Goal: Find specific page/section: Find specific page/section

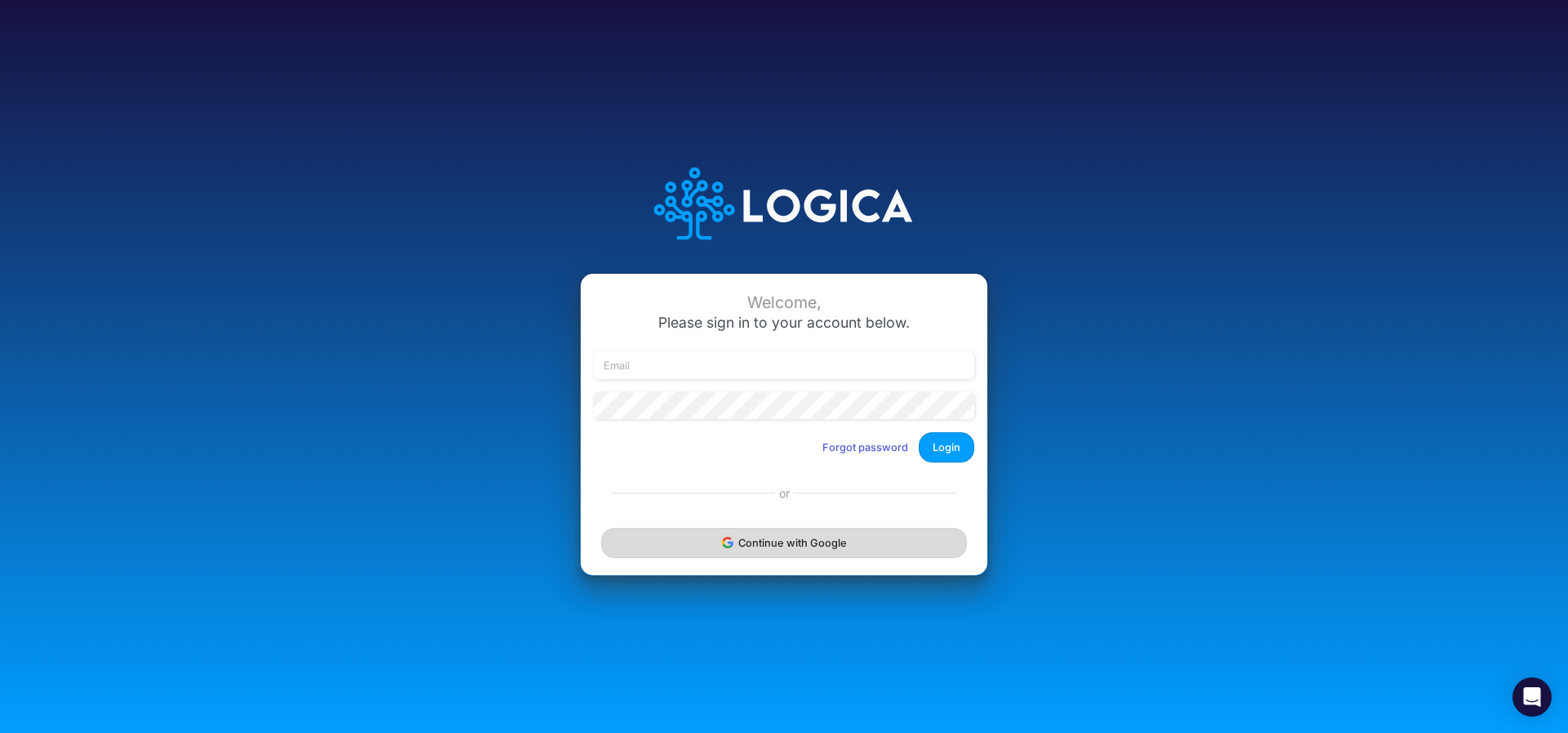
click at [810, 547] on button "Continue with Google" at bounding box center [784, 543] width 366 height 31
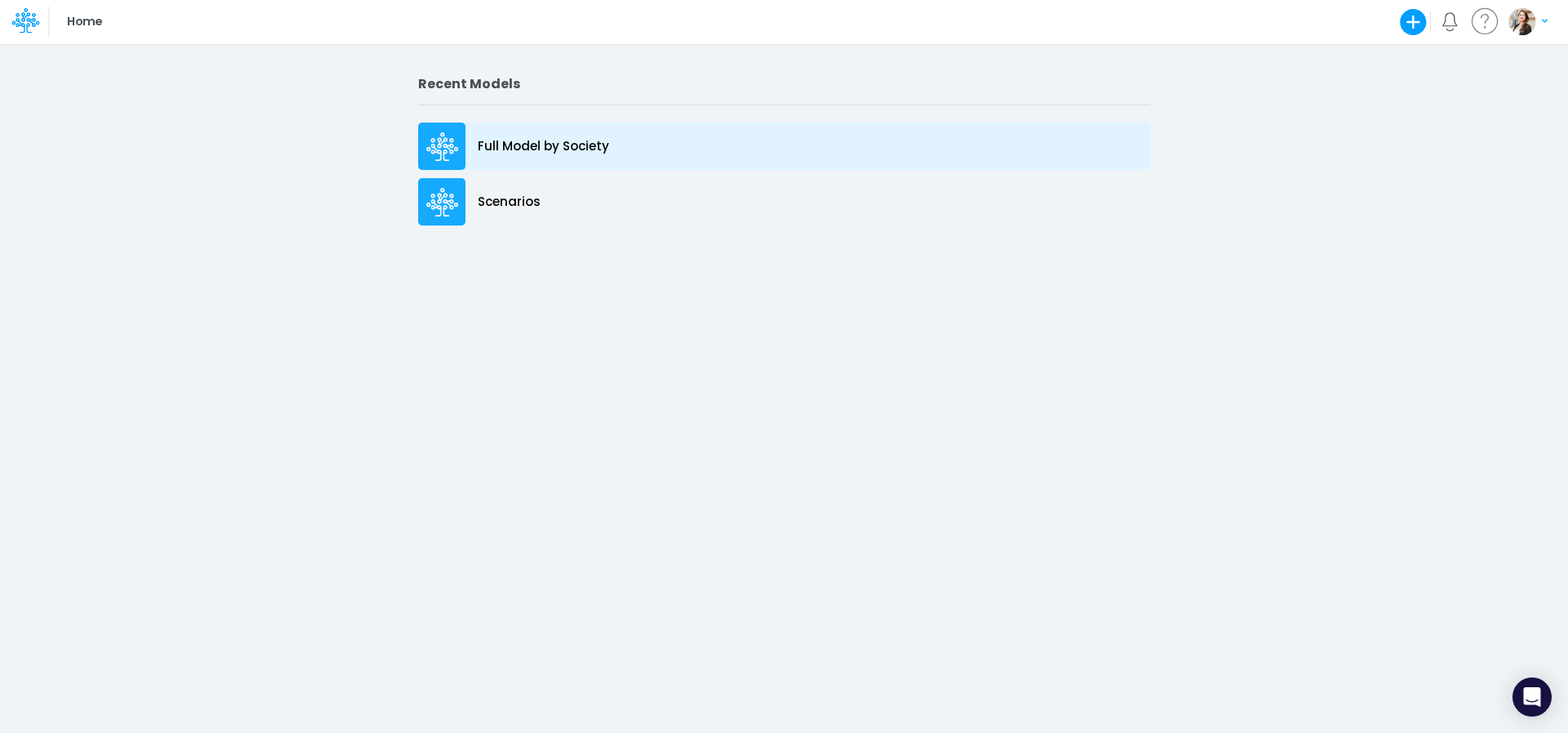
click at [540, 155] on p "Full Model by Society" at bounding box center [543, 146] width 131 height 19
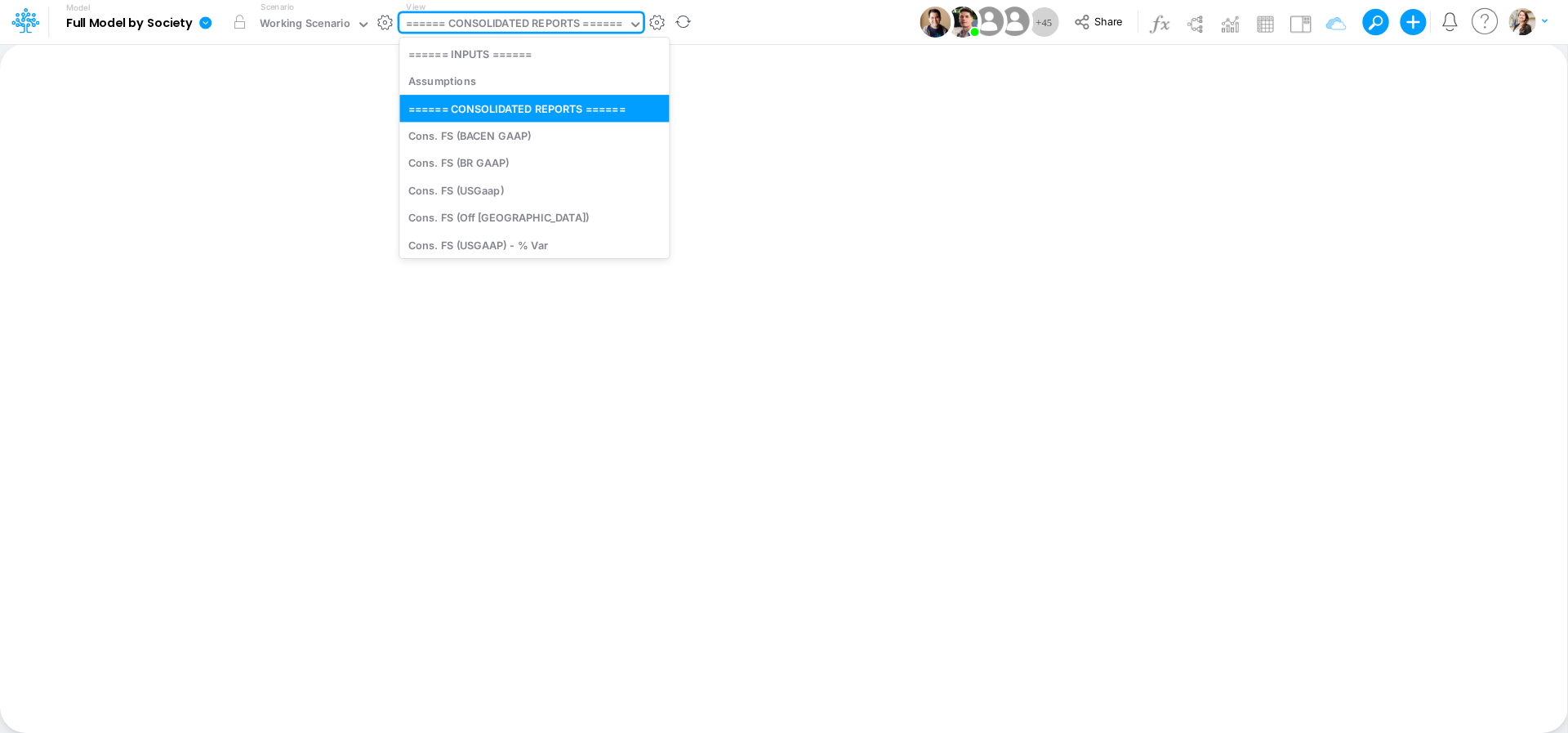
click at [504, 22] on div "====== CONSOLIDATED REPORTS ======" at bounding box center [514, 25] width 218 height 19
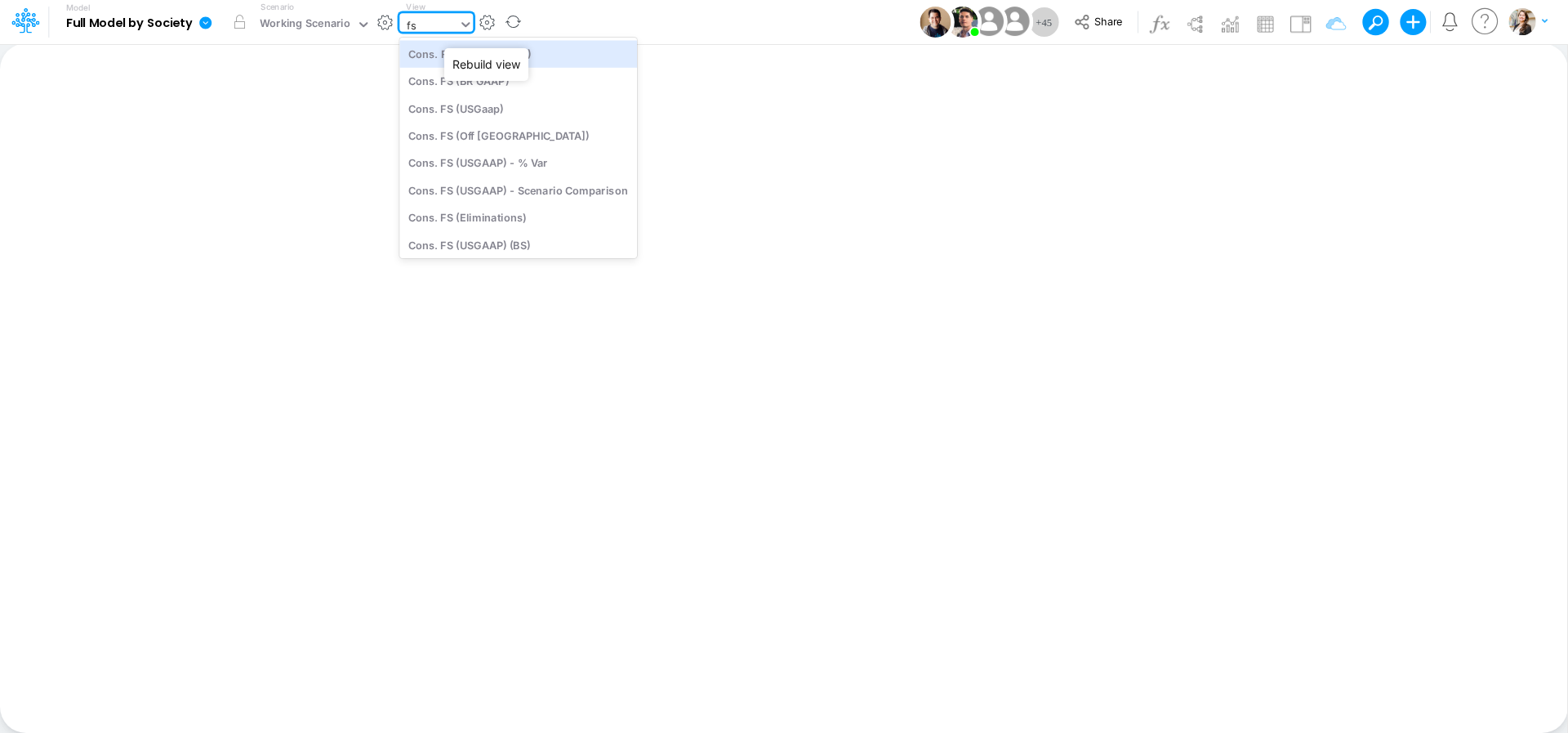
type input "f"
type input "usg"
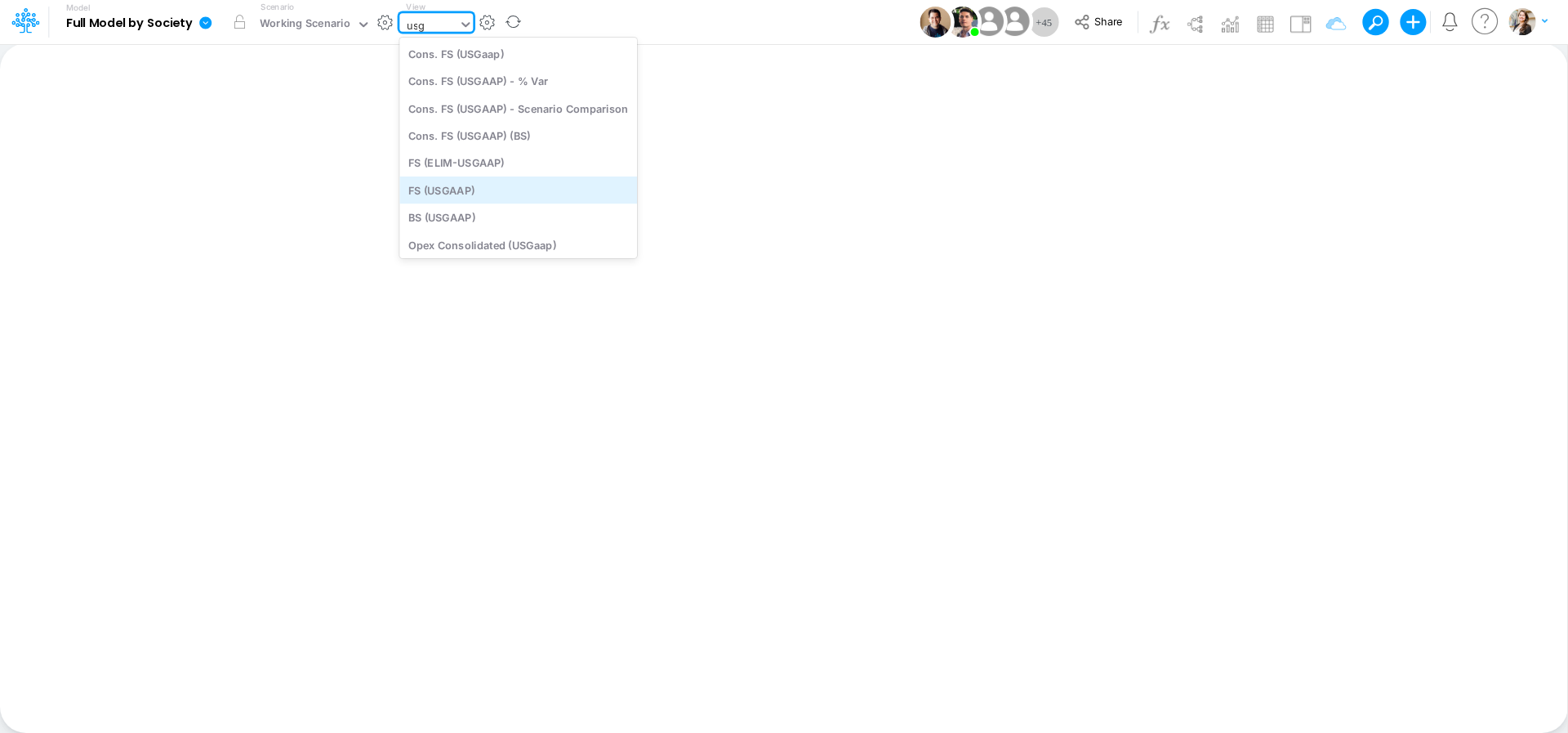
click at [471, 197] on div "FS (USGAAP)" at bounding box center [518, 189] width 237 height 27
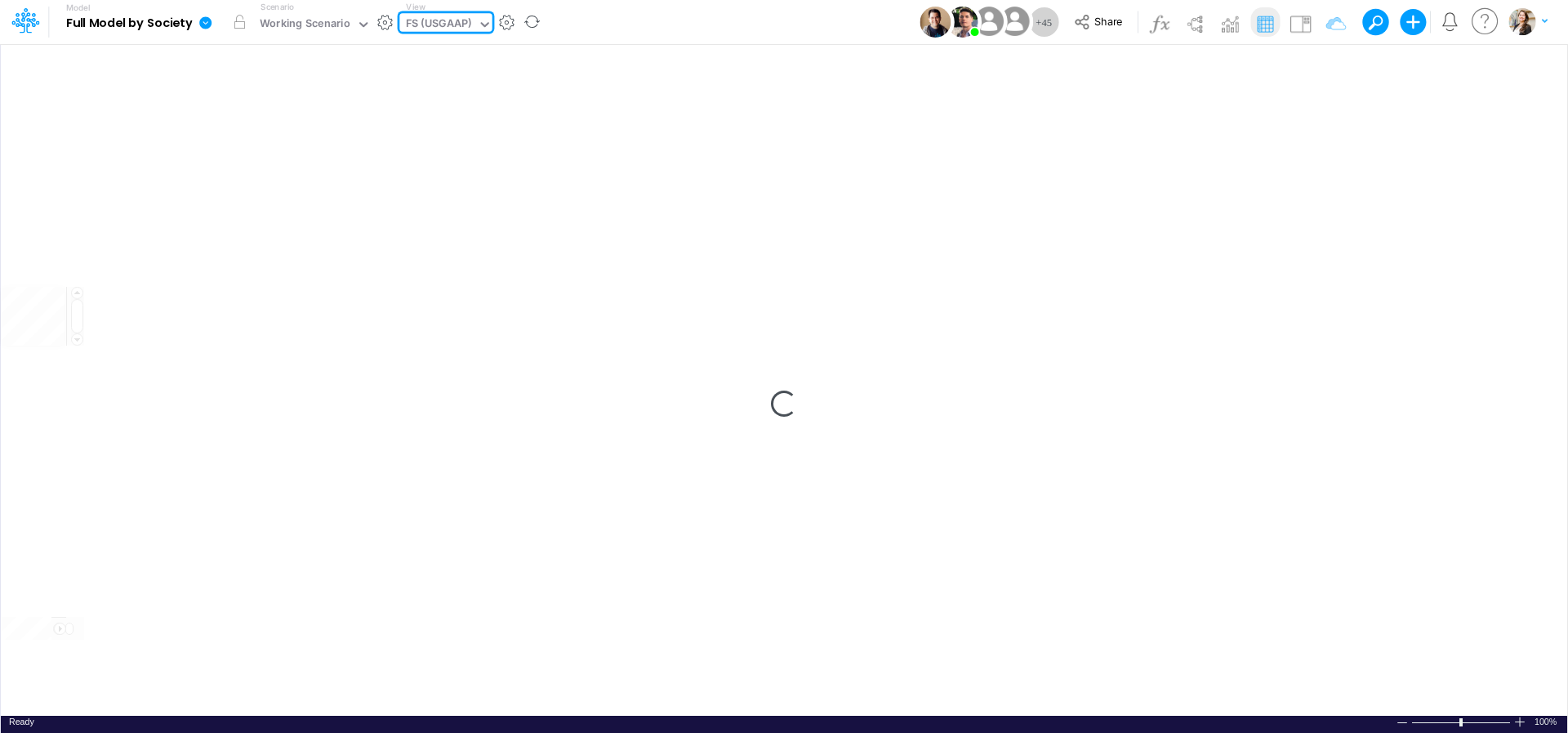
type input "Financial Statements - Consolidated"
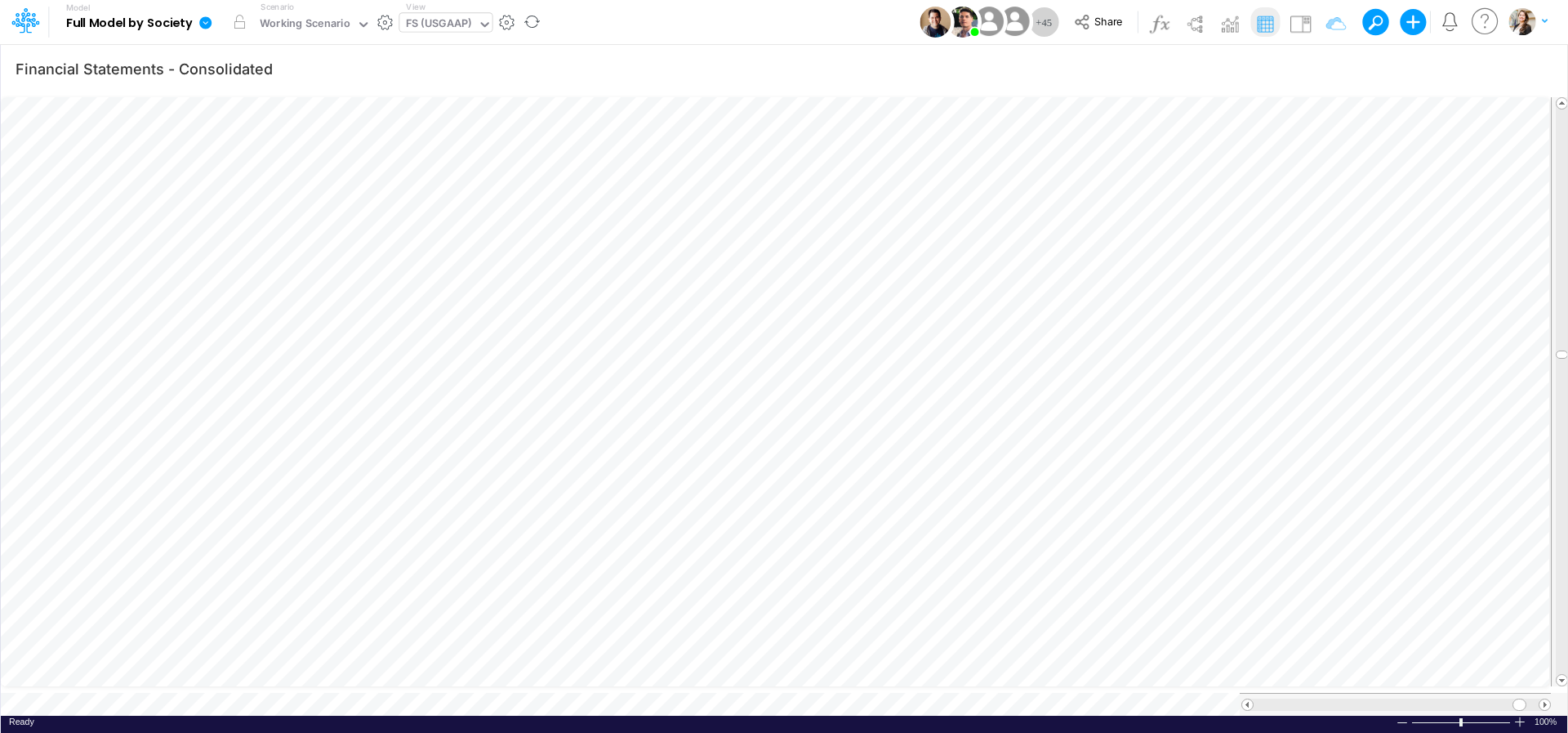
scroll to position [7, 52]
click at [1199, 63] on icon "button" at bounding box center [1536, 69] width 25 height 17
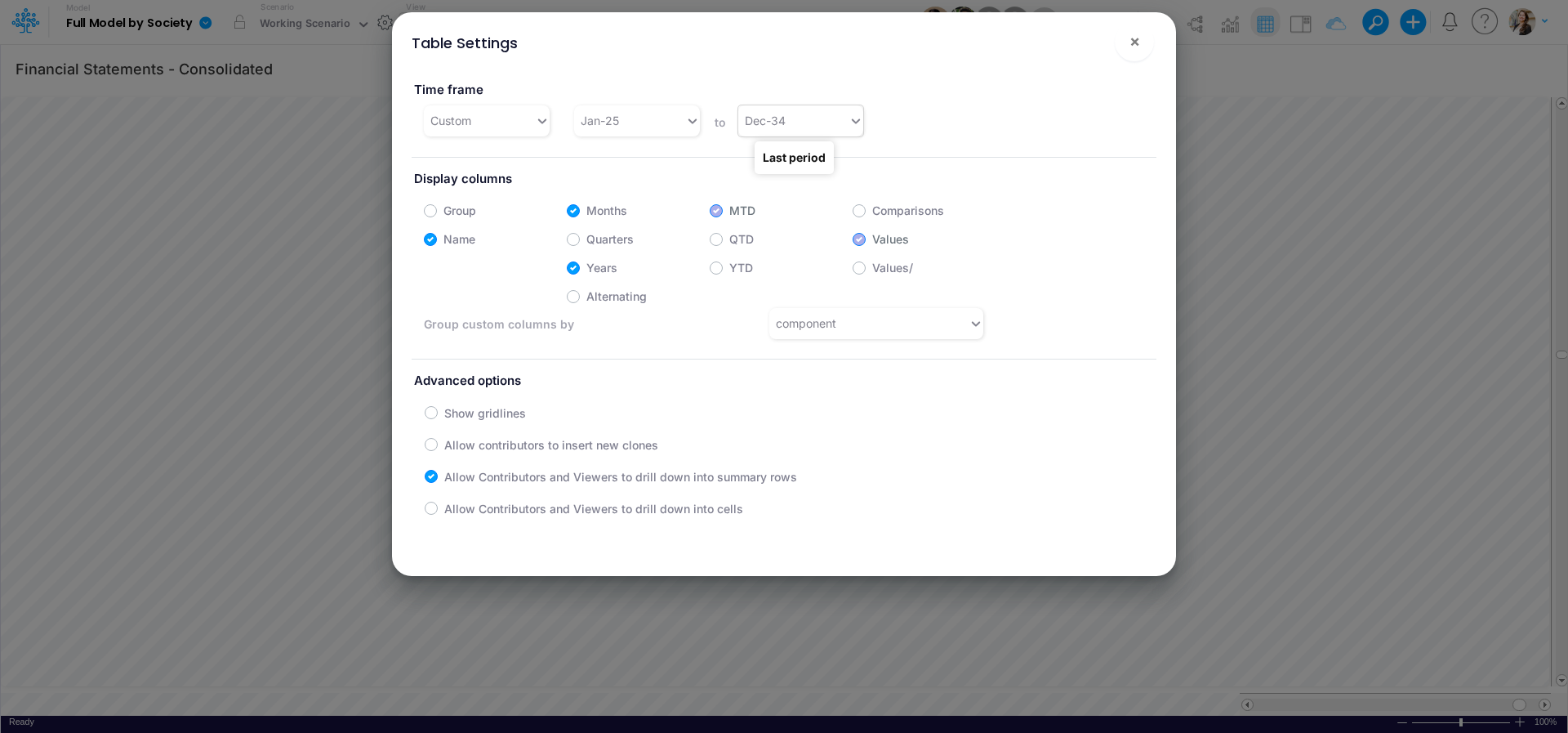
click at [782, 126] on div "Dec-34" at bounding box center [794, 120] width 111 height 27
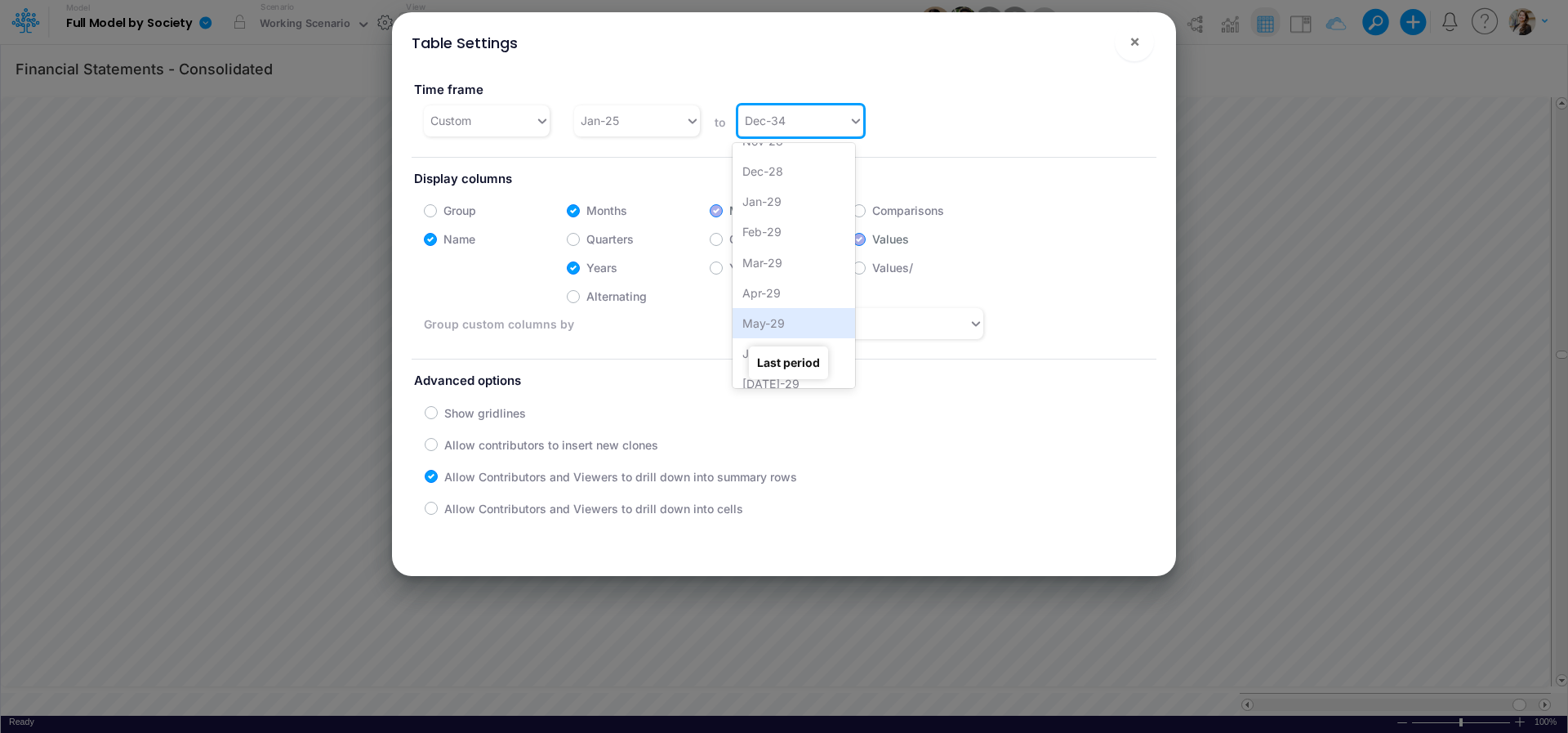
scroll to position [2098, 0]
click at [771, 223] on div "Dec-28" at bounding box center [794, 215] width 123 height 31
click at [1144, 42] on button "×" at bounding box center [1134, 41] width 39 height 39
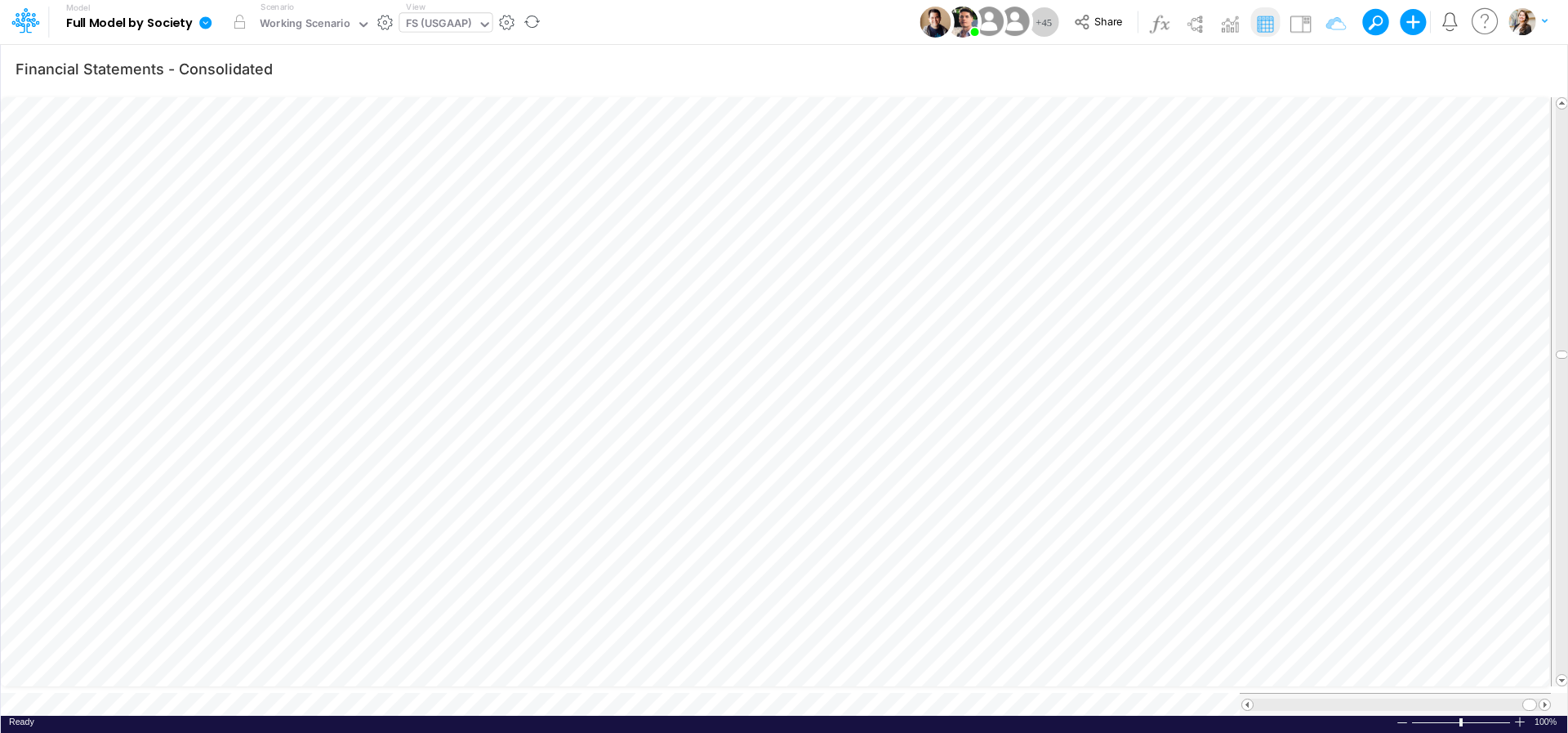
click at [1132, 42] on div "+ 45 Share Create new model Blank Model Use a template My profile settings Log …" at bounding box center [1237, 22] width 621 height 44
click at [447, 22] on div "FS (USGAAP)" at bounding box center [439, 25] width 66 height 19
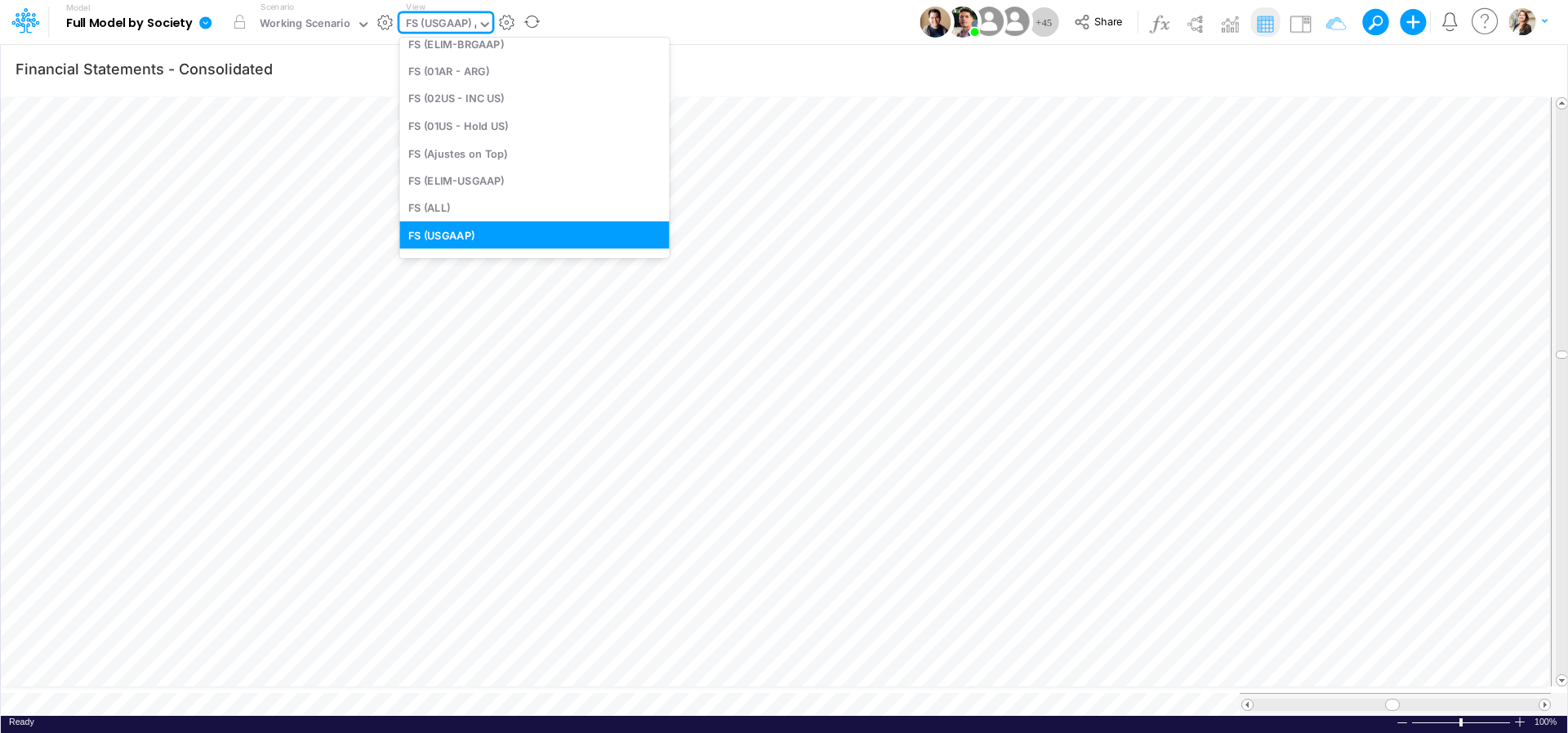
scroll to position [0, 0]
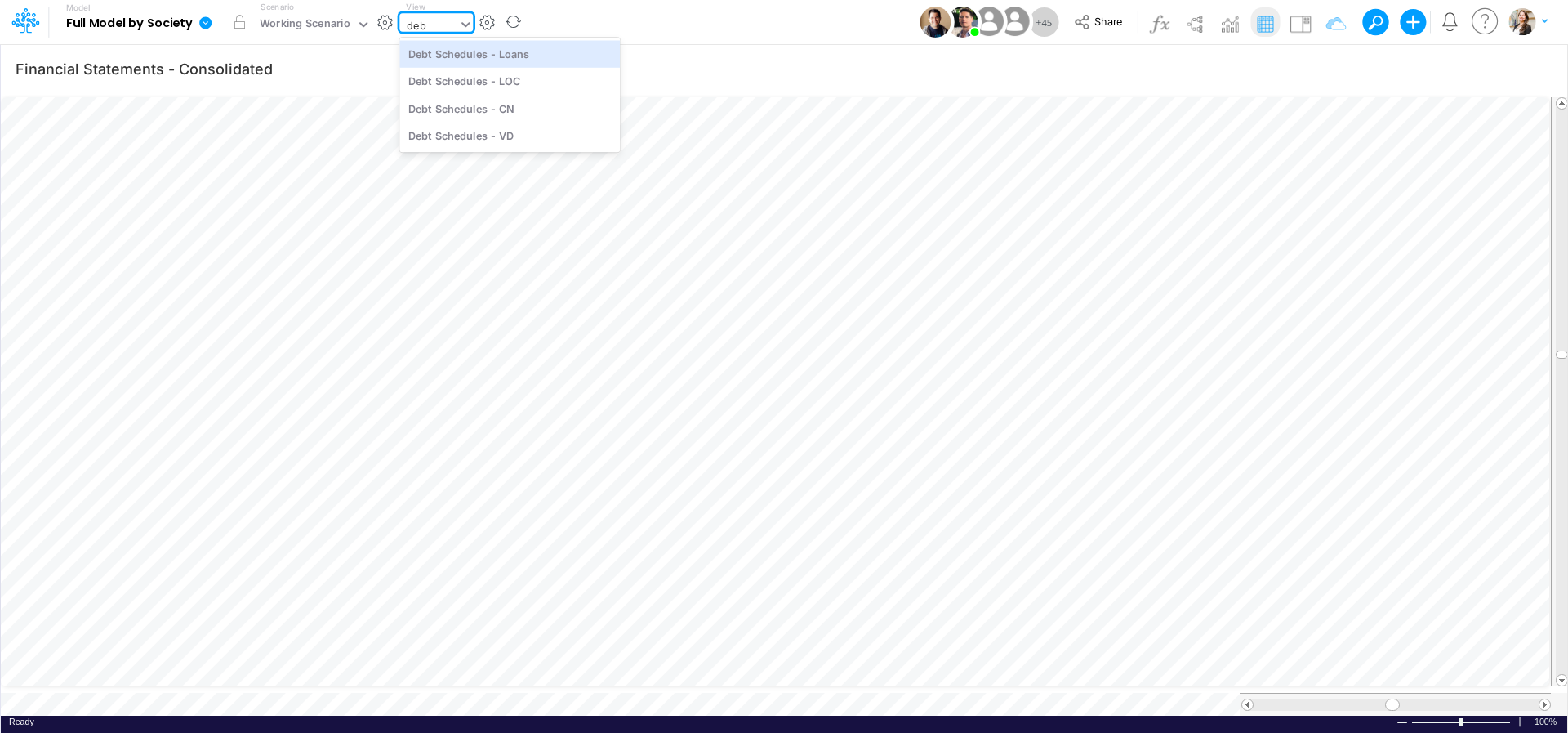
type input "debt"
click at [457, 61] on div "Debt Schedules - Loans" at bounding box center [509, 53] width 221 height 27
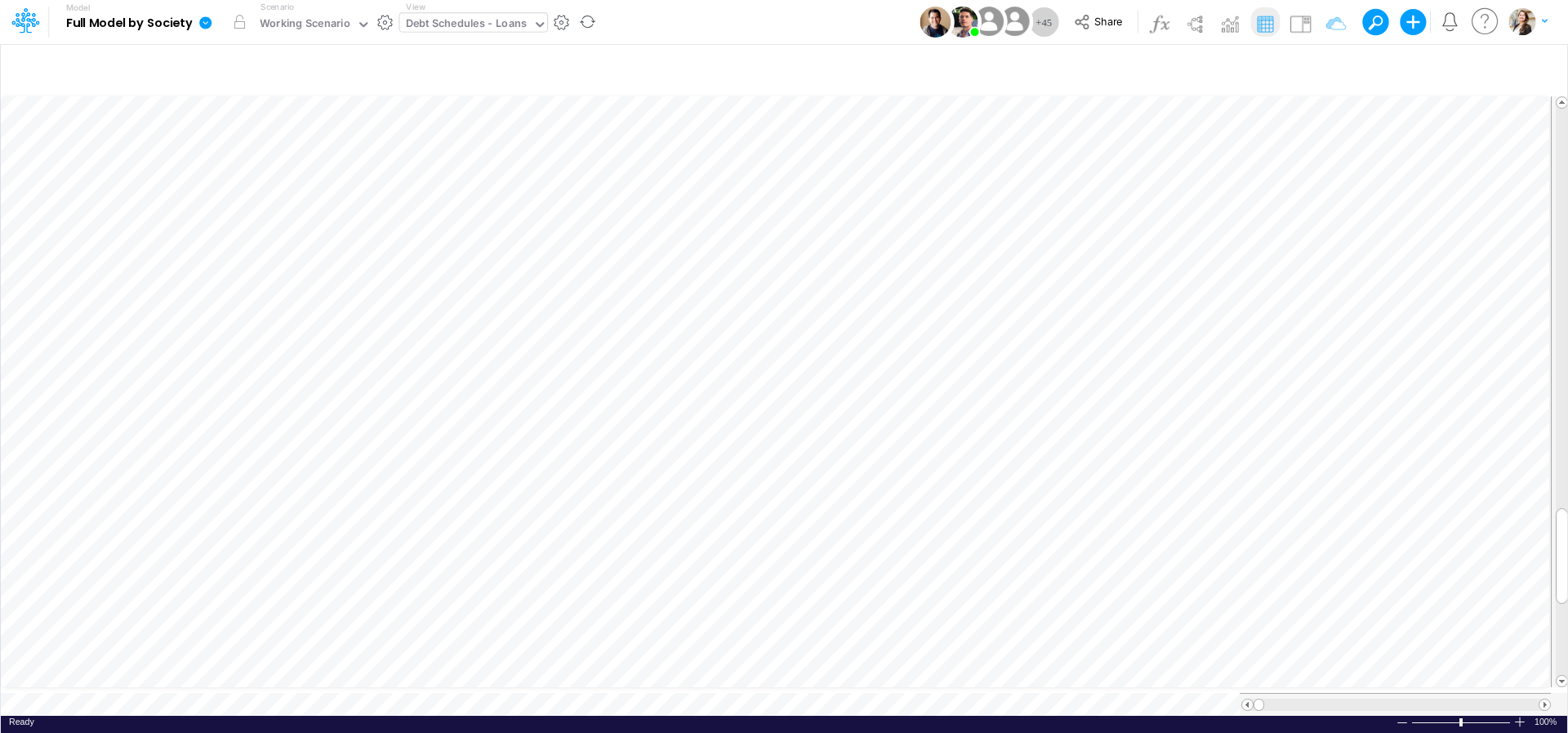
scroll to position [7, 3]
click at [1199, 69] on icon "button" at bounding box center [1326, 69] width 25 height 17
select select "notEqual"
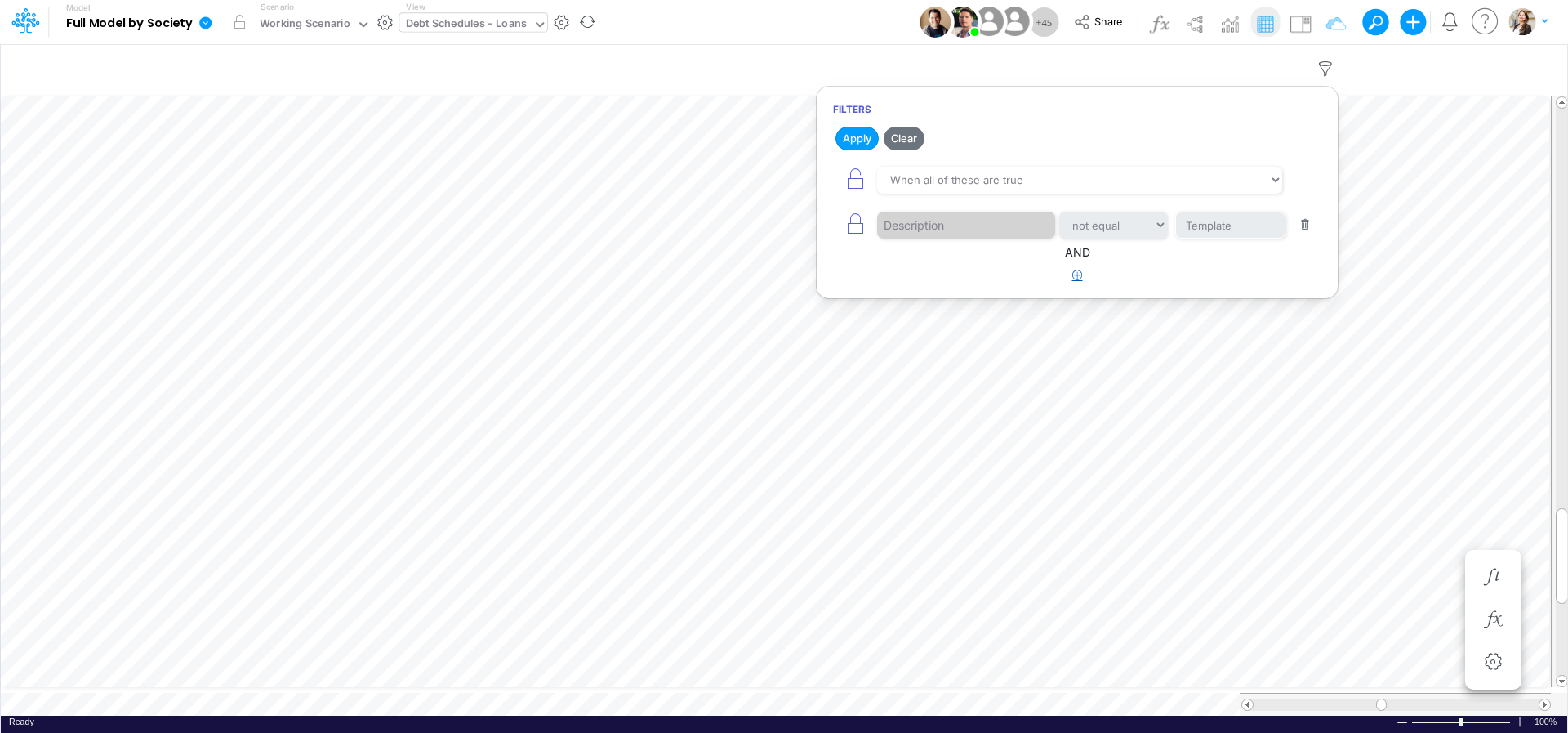
click at [1080, 275] on icon "button" at bounding box center [1077, 275] width 11 height 11
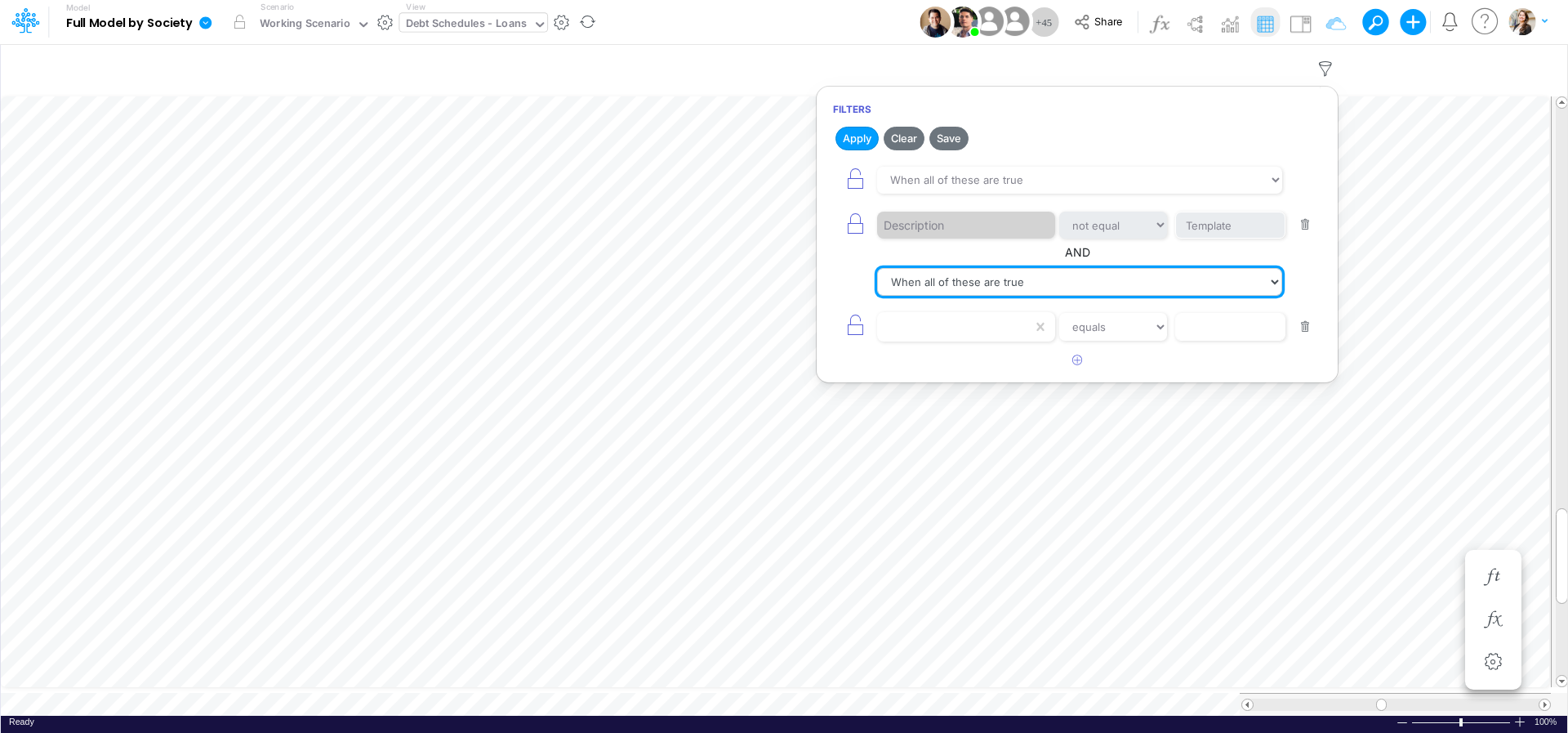
click option "When all of these are true" at bounding box center [0, 0] width 0 height 0
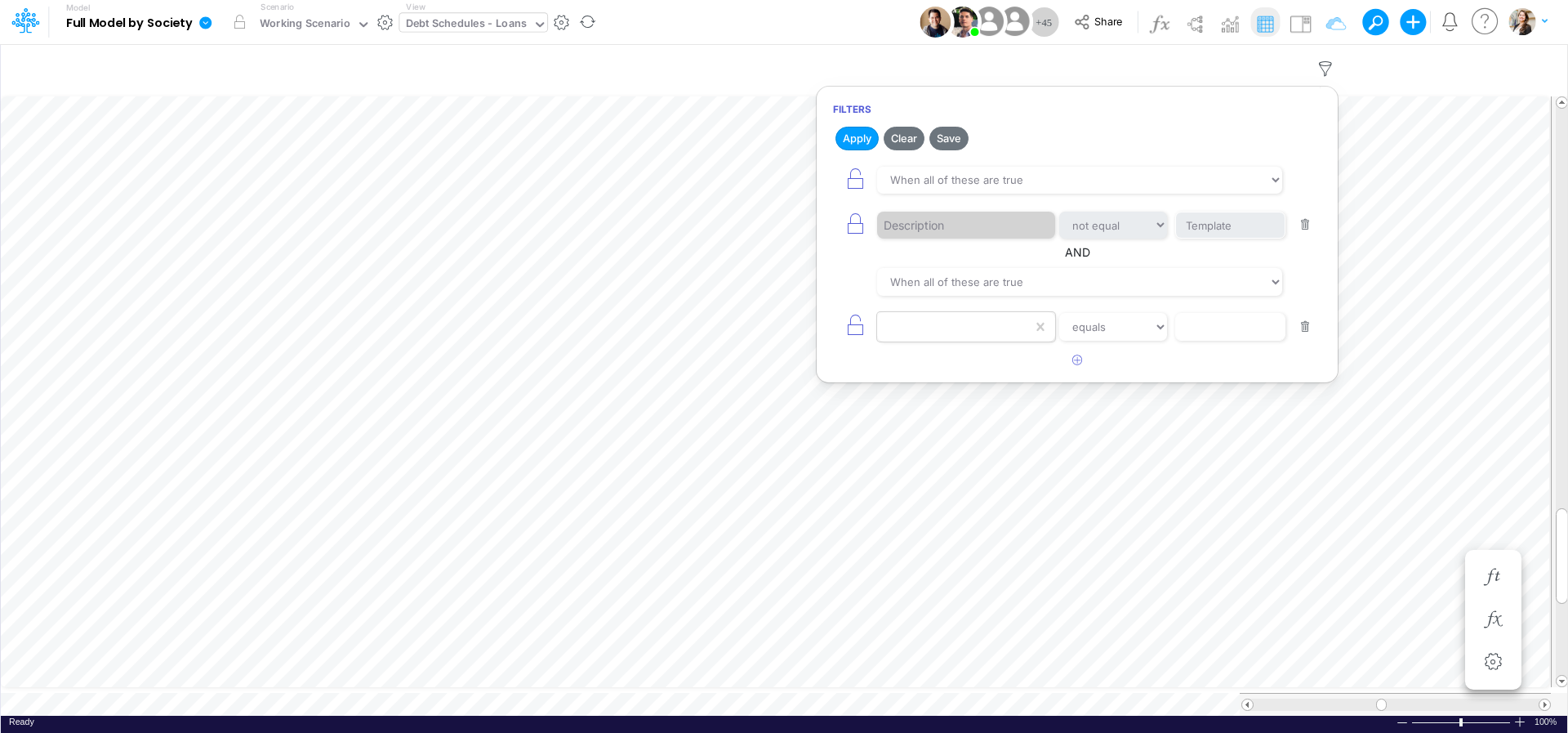
click at [937, 322] on div at bounding box center [954, 327] width 155 height 28
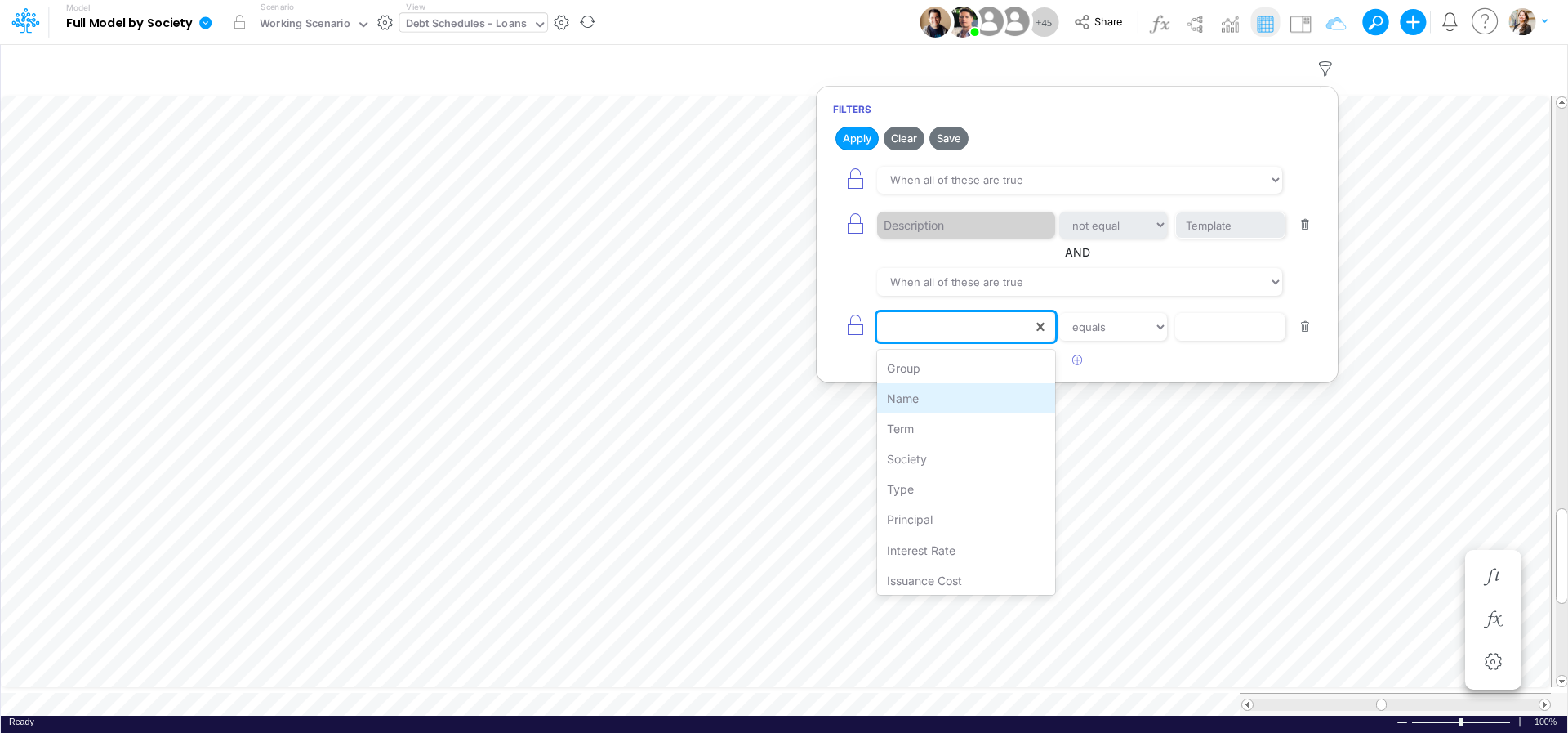
click at [920, 403] on div "Name" at bounding box center [965, 398] width 178 height 31
click at [1196, 332] on input "text" at bounding box center [1230, 327] width 110 height 28
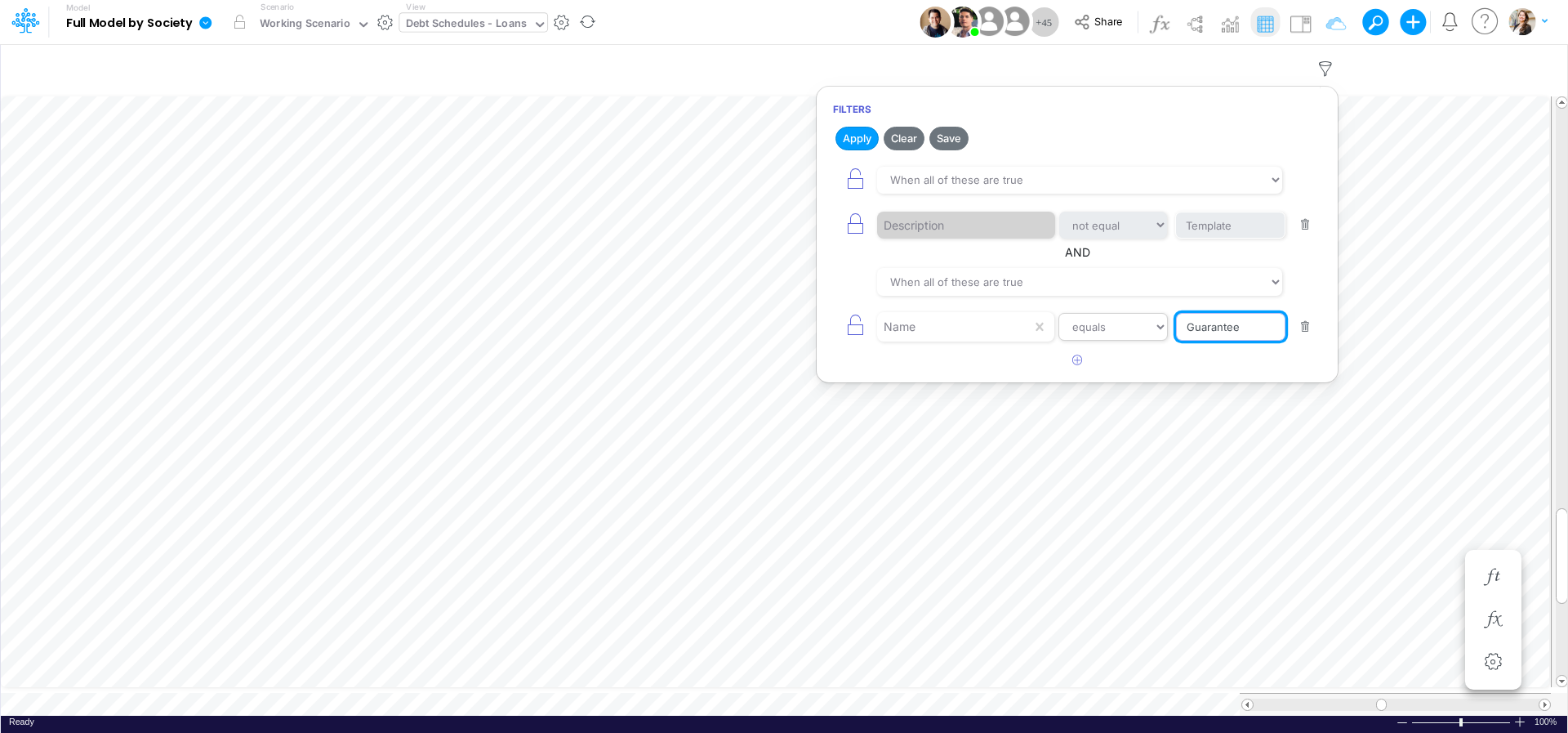
type input "Guarantee"
select select "contains"
click option "contains" at bounding box center [0, 0] width 0 height 0
click at [854, 140] on button "Apply" at bounding box center [857, 138] width 43 height 24
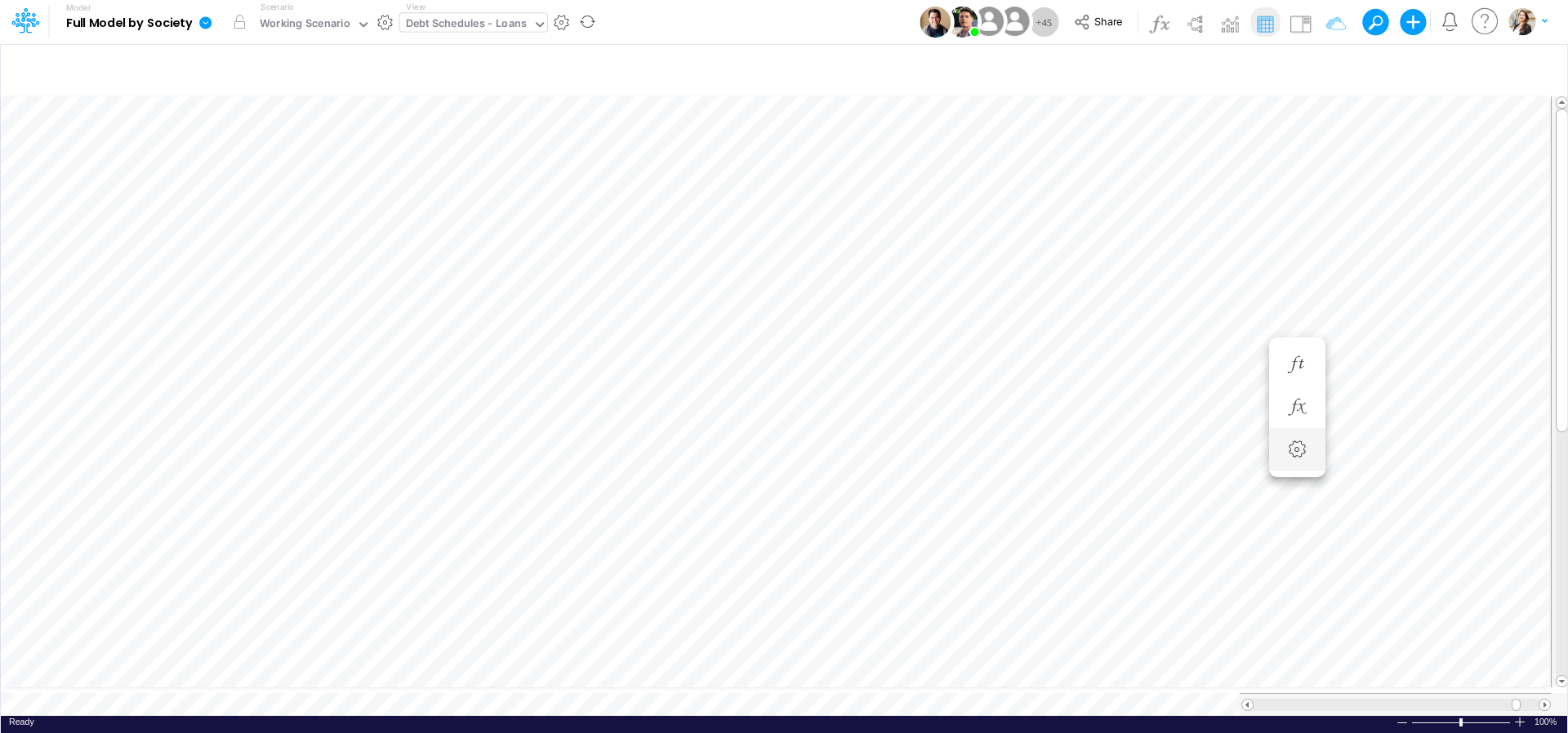
type input "Financial Statements - Consolidated"
